Goal: Task Accomplishment & Management: Complete application form

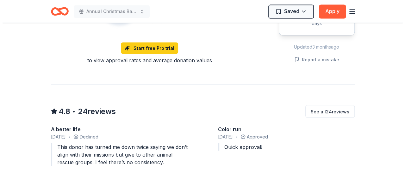
scroll to position [443, 0]
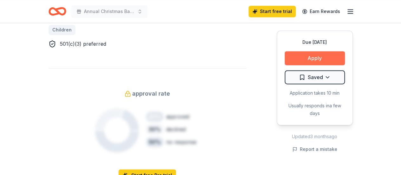
click at [322, 59] on button "Apply" at bounding box center [314, 58] width 60 height 14
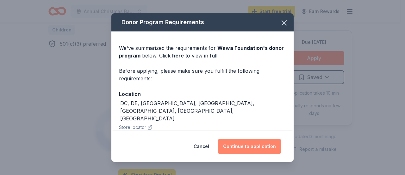
click at [246, 146] on button "Continue to application" at bounding box center [249, 145] width 63 height 15
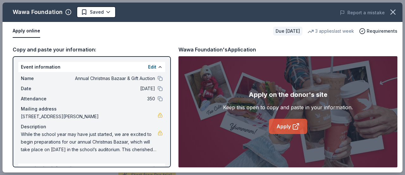
click at [290, 123] on link "Apply" at bounding box center [288, 125] width 38 height 15
click at [284, 125] on link "Apply" at bounding box center [288, 125] width 38 height 15
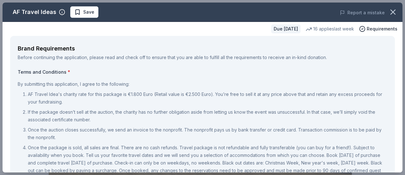
select select "raffleDoorPrize"
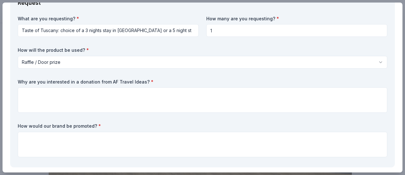
scroll to position [127, 0]
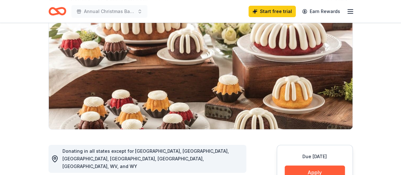
scroll to position [127, 0]
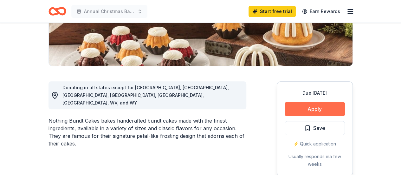
click at [318, 109] on button "Apply" at bounding box center [314, 109] width 60 height 14
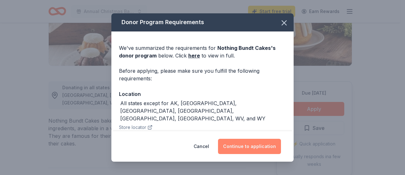
click at [239, 142] on button "Continue to application" at bounding box center [249, 145] width 63 height 15
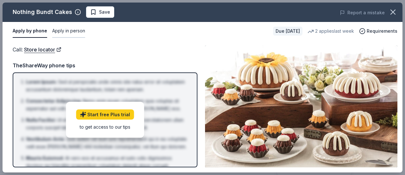
click at [70, 32] on button "Apply in person" at bounding box center [68, 30] width 33 height 13
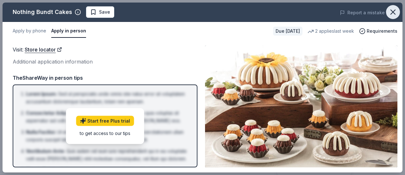
click at [391, 13] on icon "button" at bounding box center [393, 12] width 9 height 9
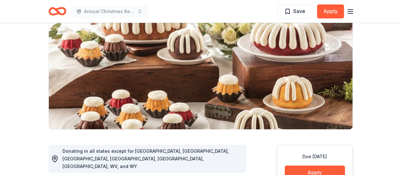
scroll to position [0, 0]
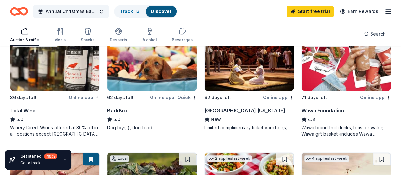
scroll to position [177, 0]
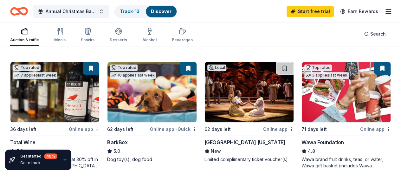
click at [205, 90] on img at bounding box center [249, 92] width 89 height 60
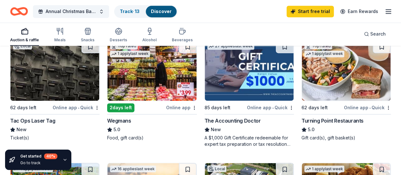
scroll to position [412, 0]
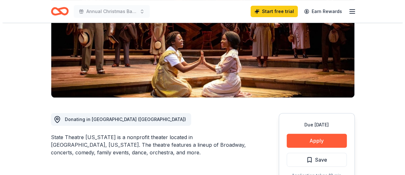
scroll to position [127, 0]
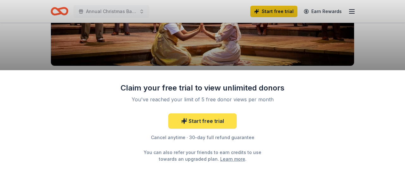
click at [197, 117] on link "Start free trial" at bounding box center [203, 120] width 68 height 15
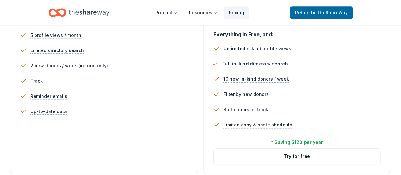
scroll to position [285, 0]
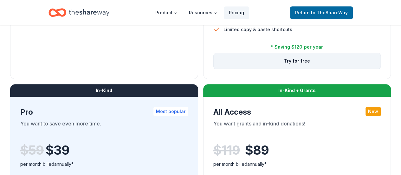
click at [213, 68] on button "Try for free" at bounding box center [296, 60] width 167 height 15
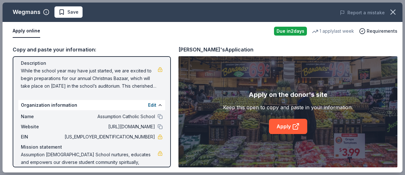
scroll to position [78, 0]
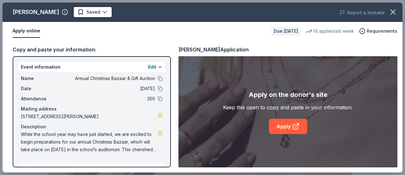
scroll to position [176, 0]
